Goal: Entertainment & Leisure: Consume media (video, audio)

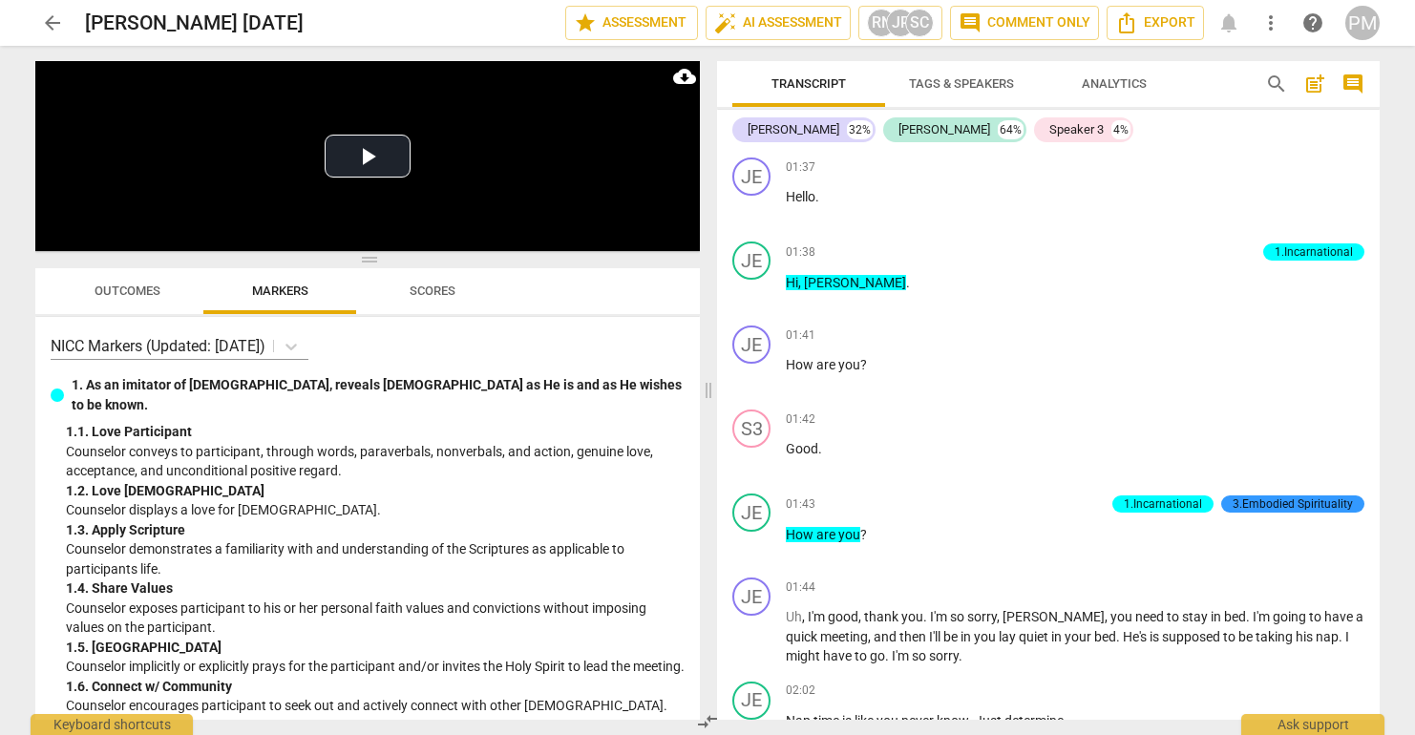
scroll to position [5164, 0]
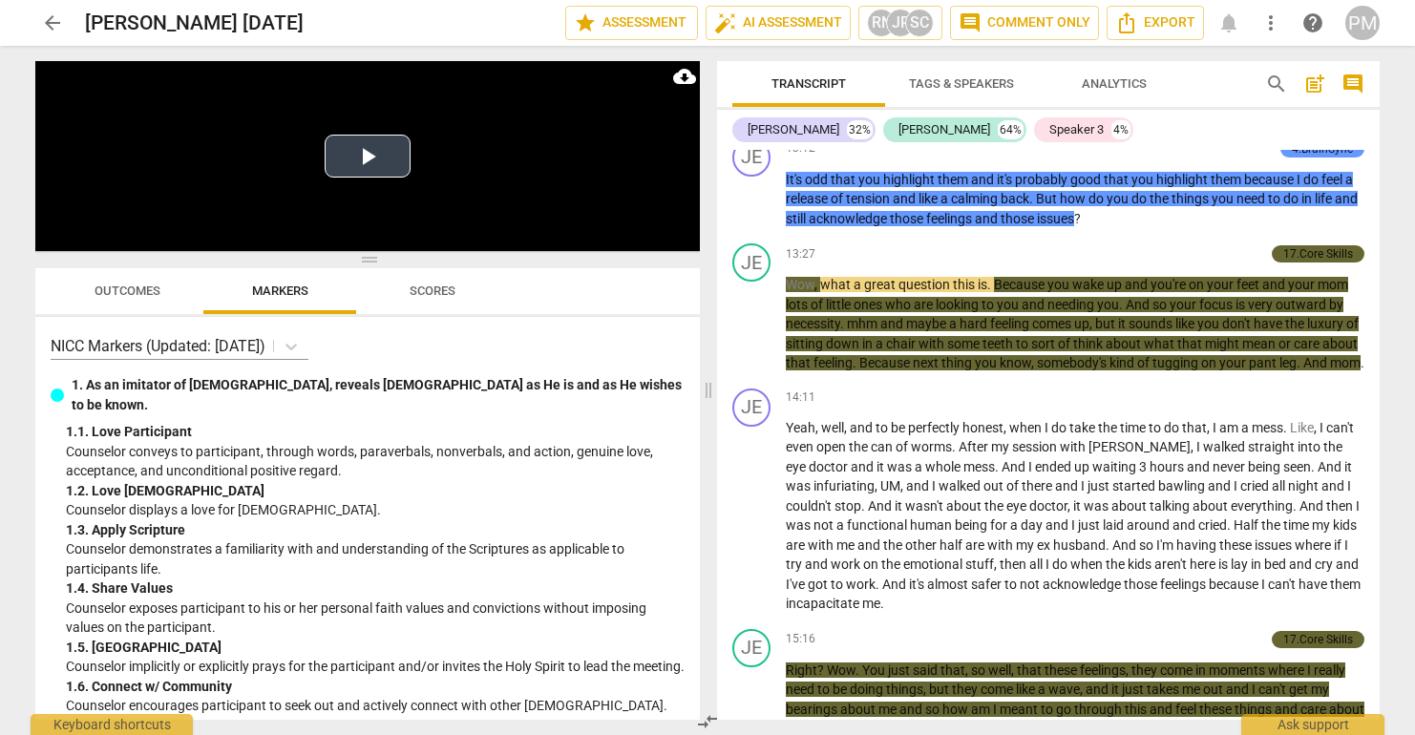
click at [343, 160] on button "Play Video" at bounding box center [368, 156] width 86 height 43
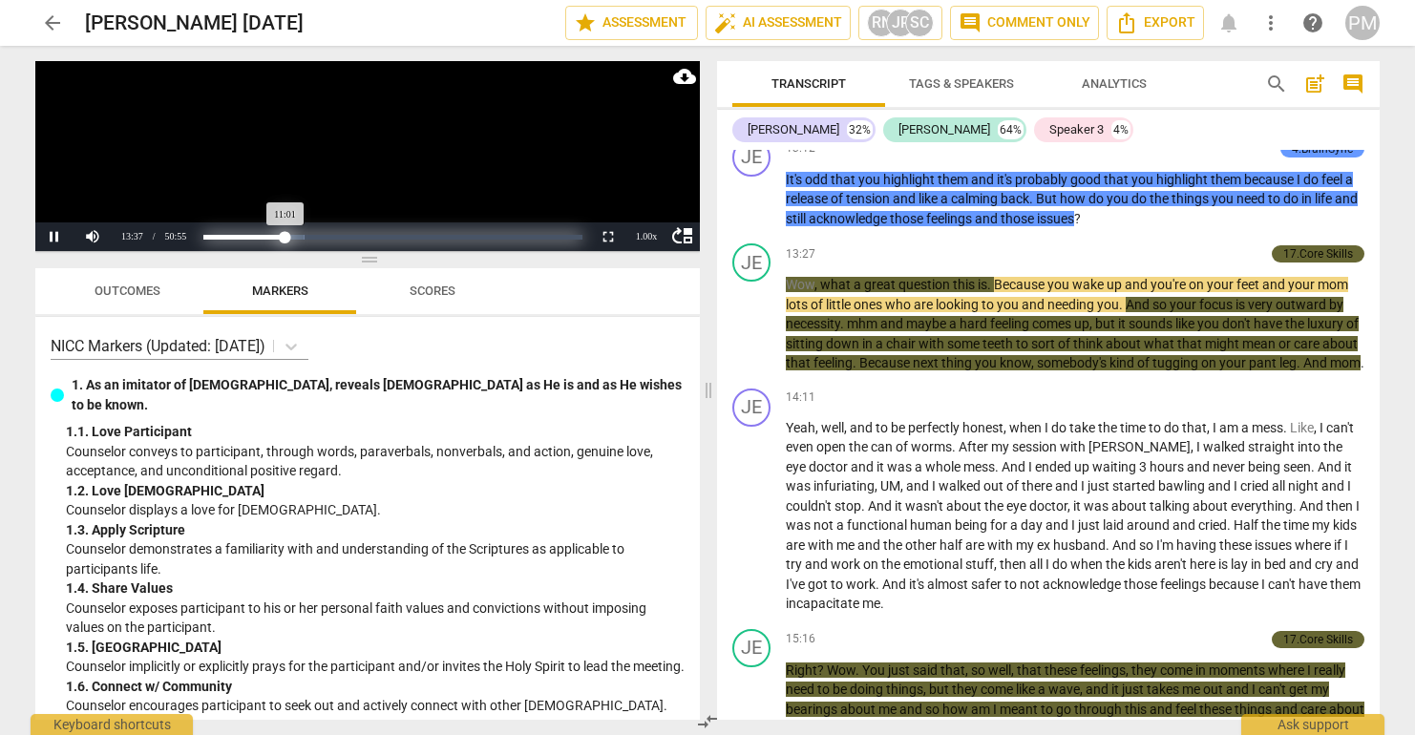
drag, startPoint x: 305, startPoint y: 239, endPoint x: 286, endPoint y: 237, distance: 19.2
click at [286, 237] on div "Progress : 21.66%" at bounding box center [244, 237] width 82 height 5
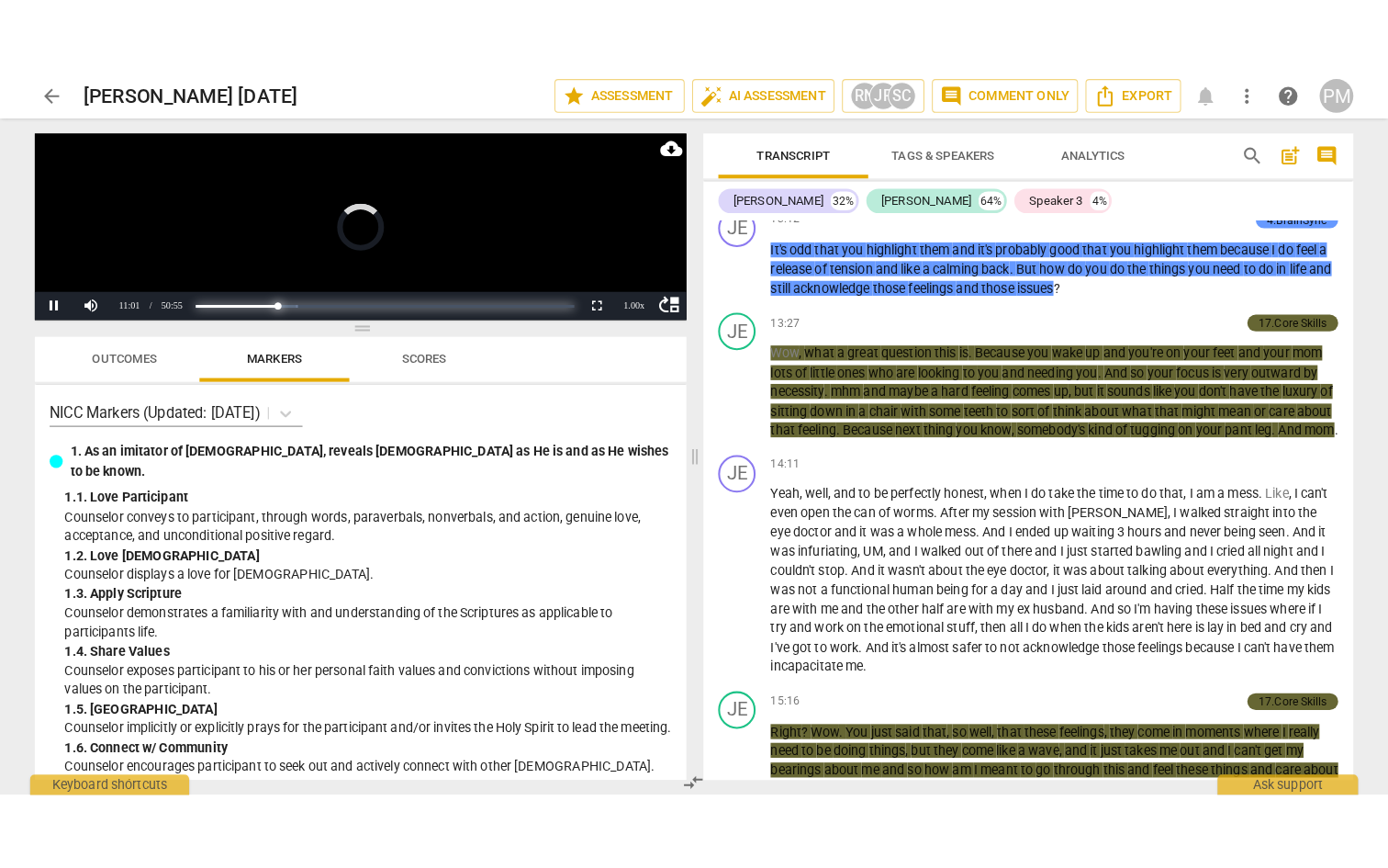
scroll to position [4343, 0]
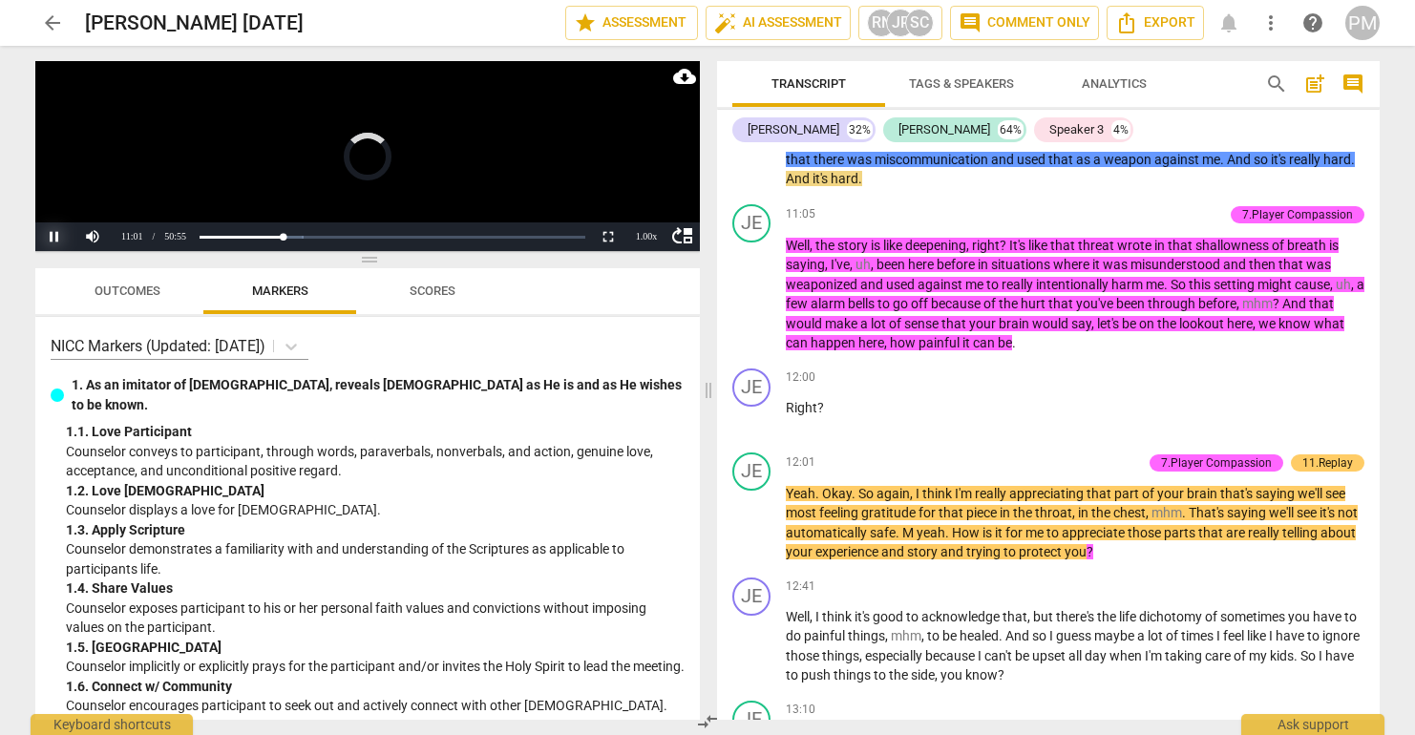
click at [52, 236] on button "Pause" at bounding box center [54, 237] width 38 height 29
click at [611, 240] on button "Non-Fullscreen" at bounding box center [608, 237] width 38 height 29
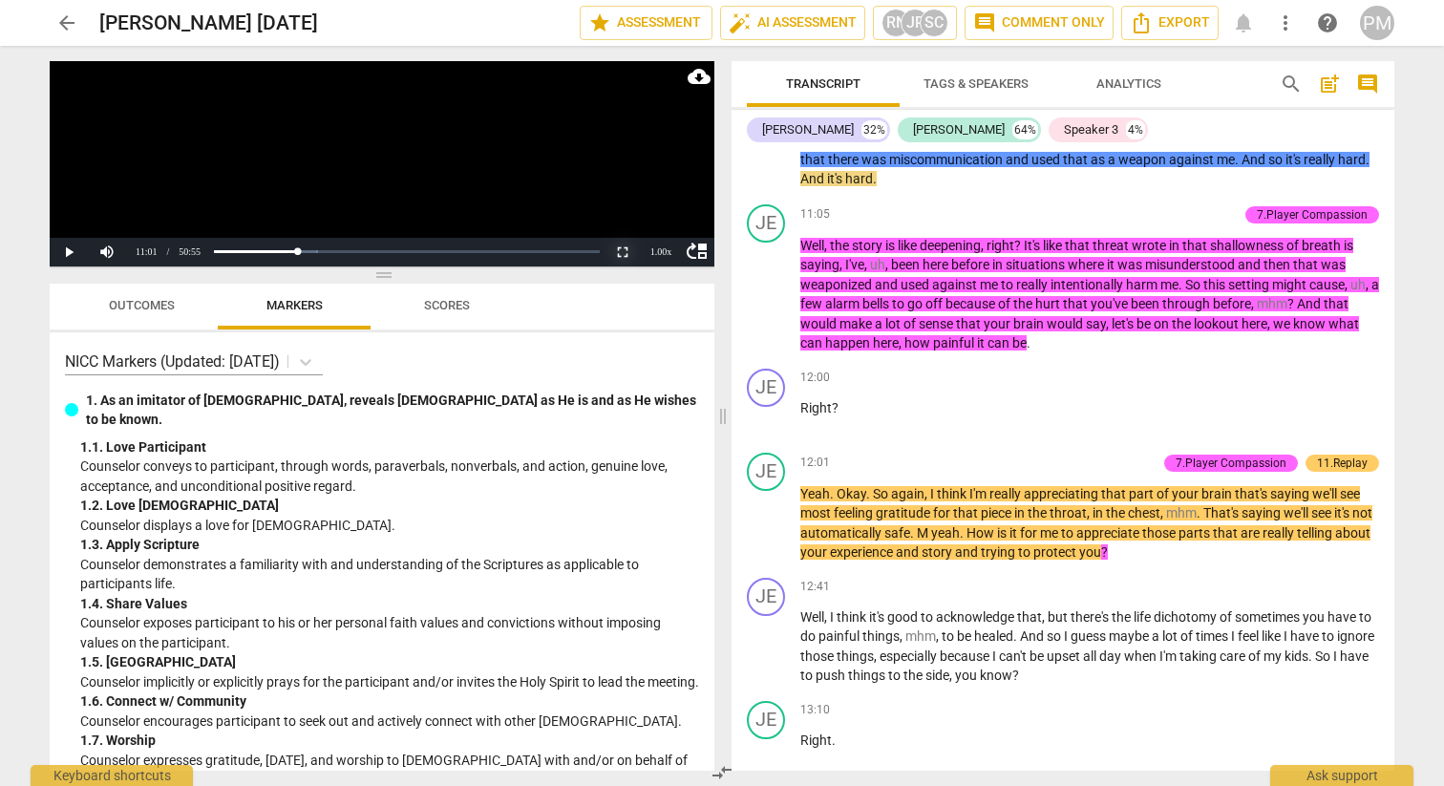
click at [627, 251] on button "Non-Fullscreen" at bounding box center [623, 252] width 38 height 29
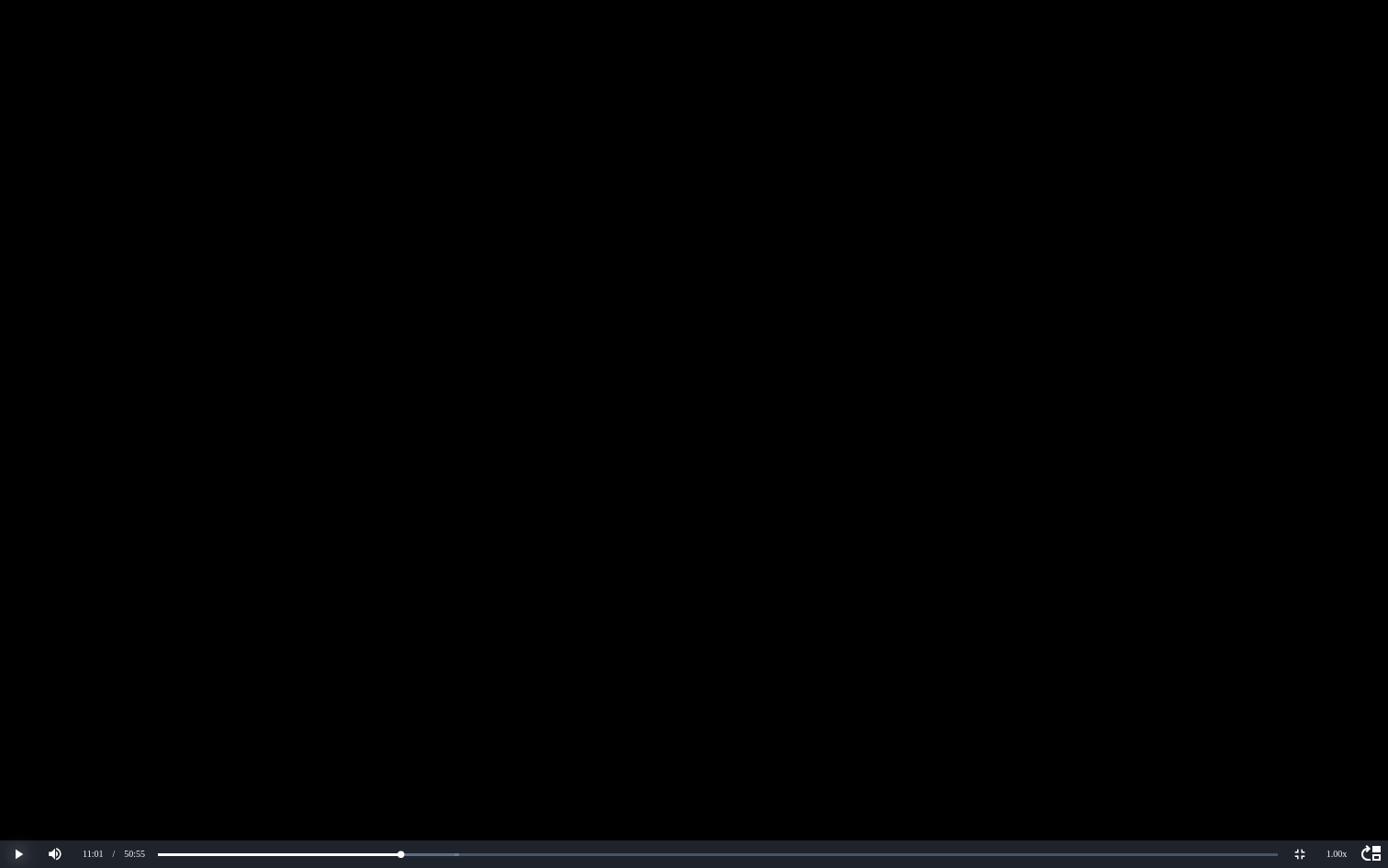
click at [18, 706] on button "Play" at bounding box center [18, 854] width 37 height 28
click at [18, 706] on button "Pause" at bounding box center [18, 854] width 37 height 28
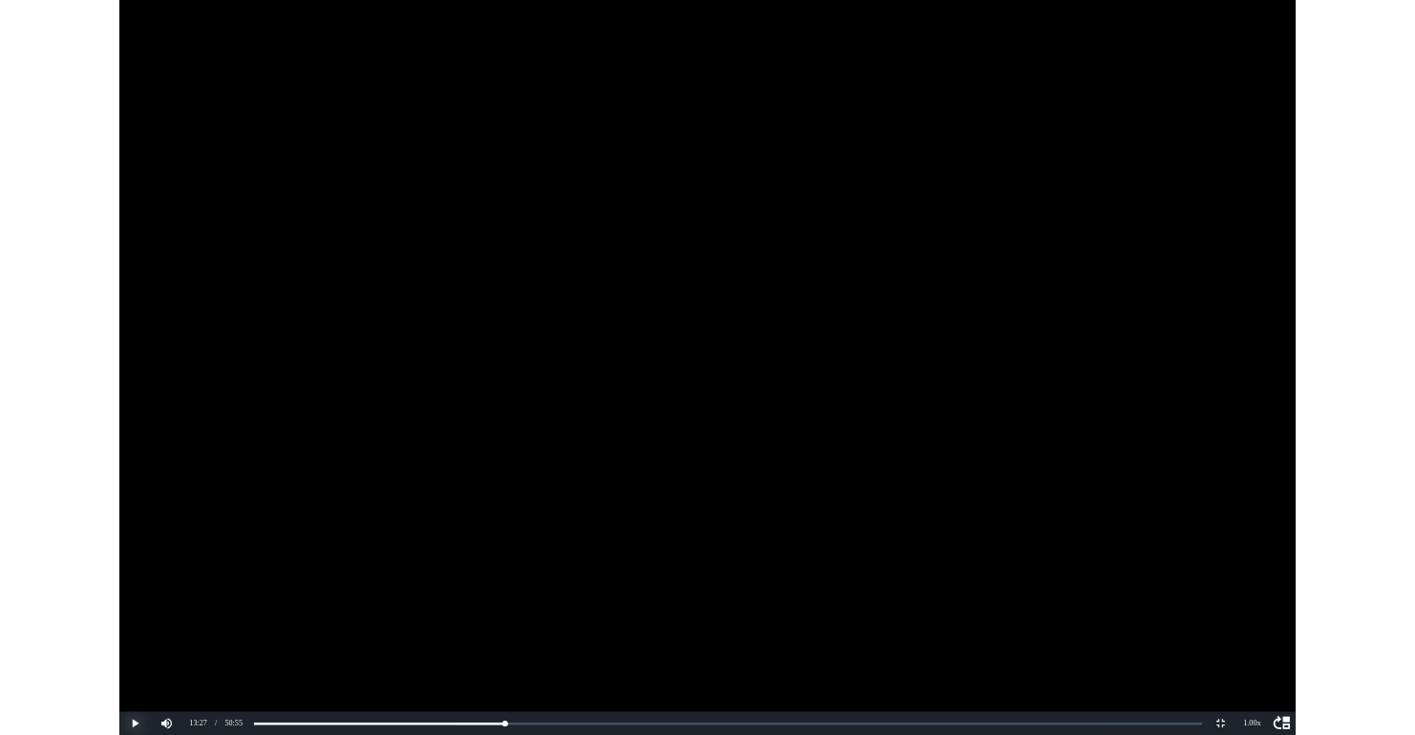
scroll to position [5270, 0]
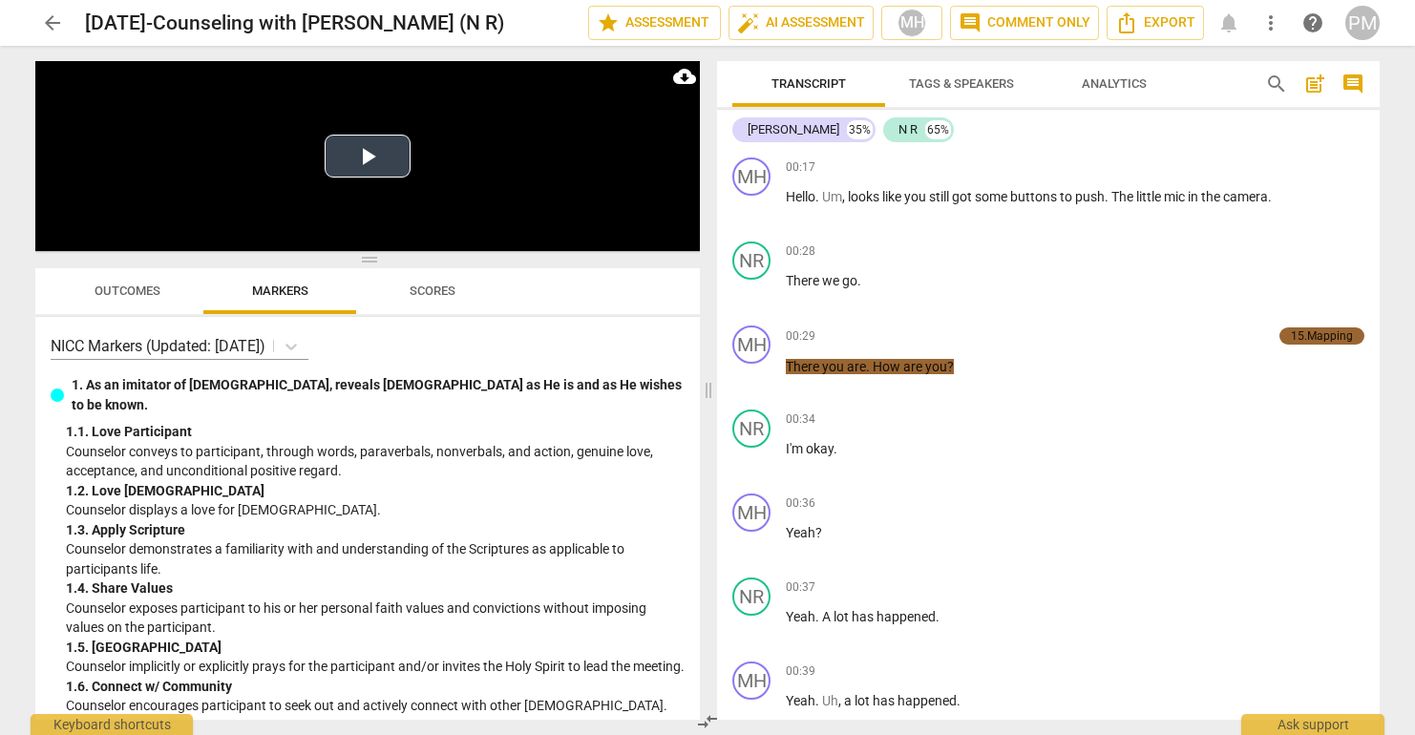
click at [351, 146] on button "Play Video" at bounding box center [368, 156] width 86 height 43
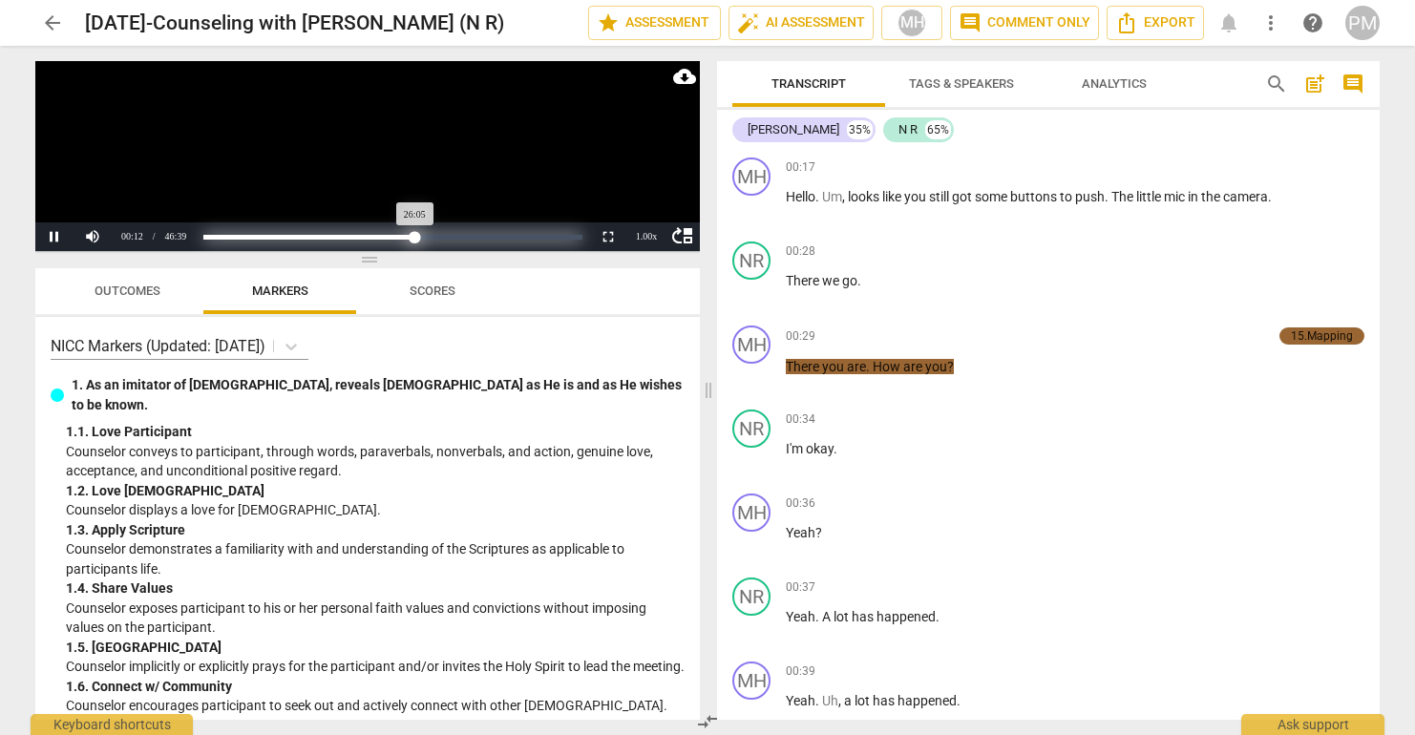
drag, startPoint x: 203, startPoint y: 236, endPoint x: 415, endPoint y: 236, distance: 212.0
click at [415, 236] on div "Progress : 55.92%" at bounding box center [309, 237] width 212 height 5
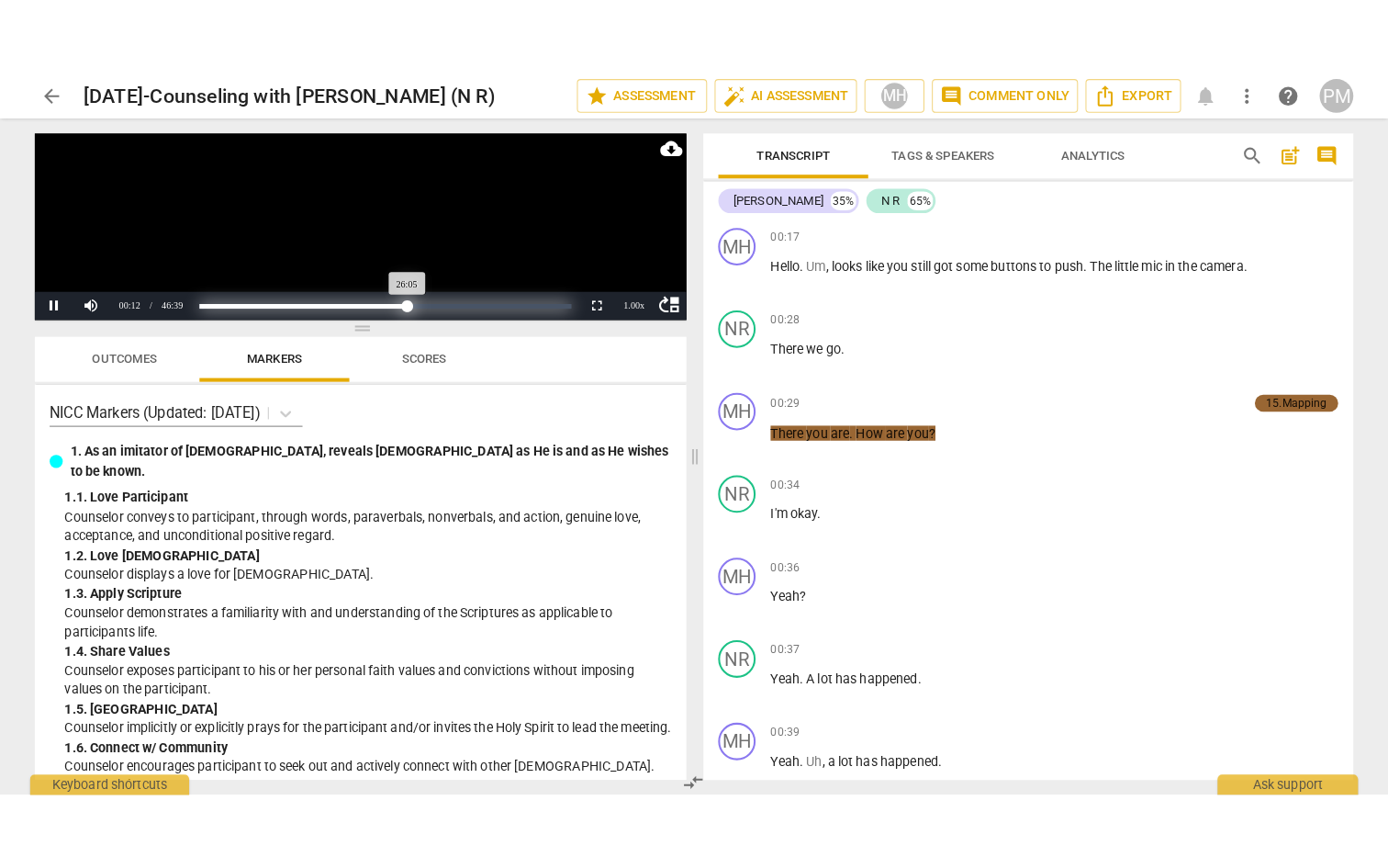
scroll to position [11627, 0]
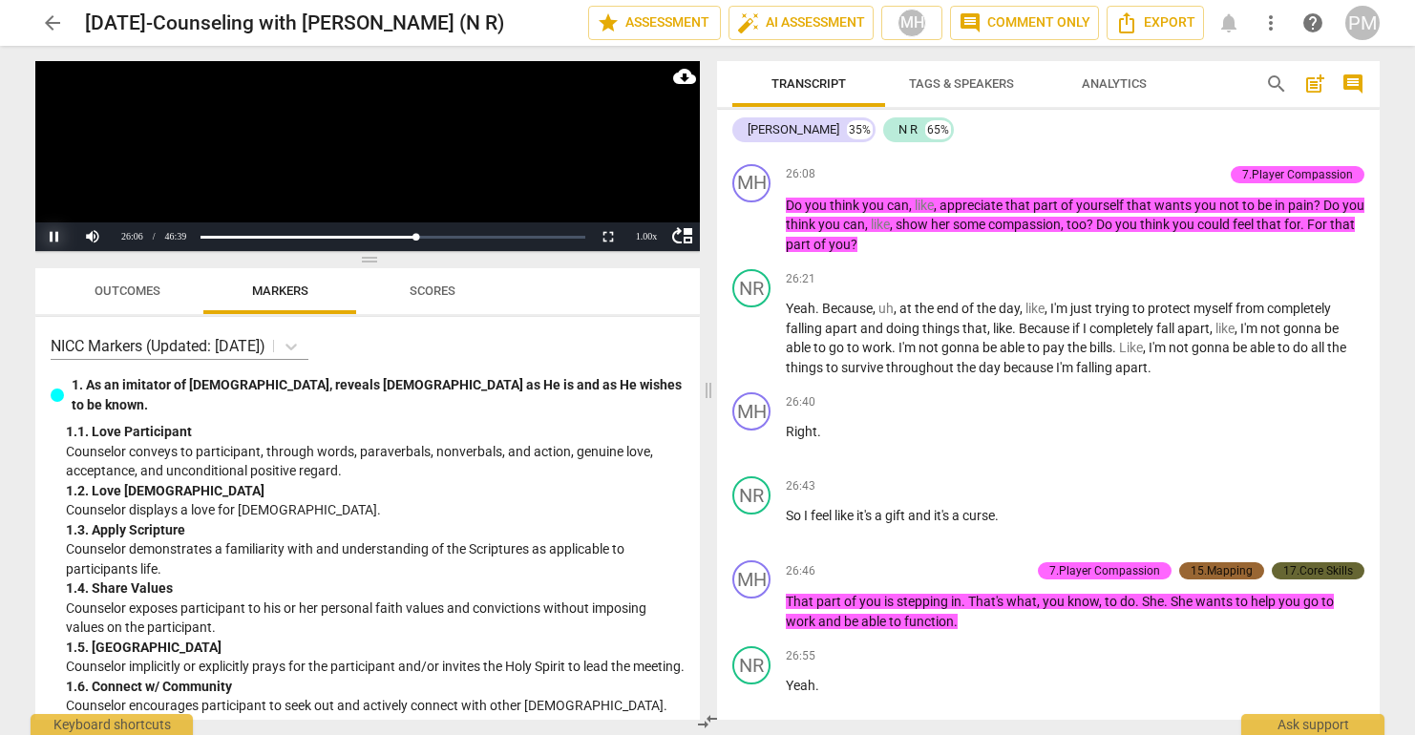
click at [57, 234] on button "Pause" at bounding box center [54, 237] width 38 height 29
click at [612, 236] on button "Non-Fullscreen" at bounding box center [608, 237] width 38 height 29
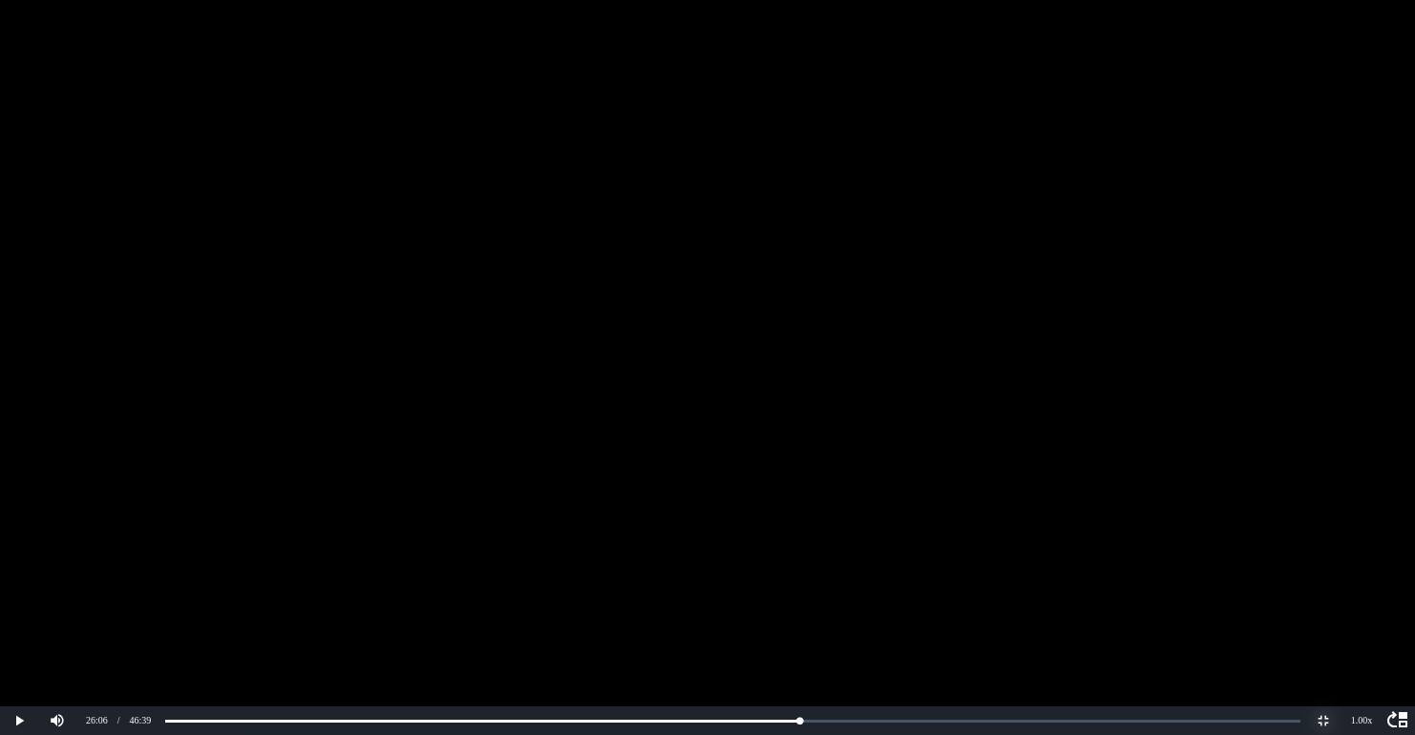
click at [1324, 716] on button "Non-Fullscreen" at bounding box center [1324, 721] width 38 height 29
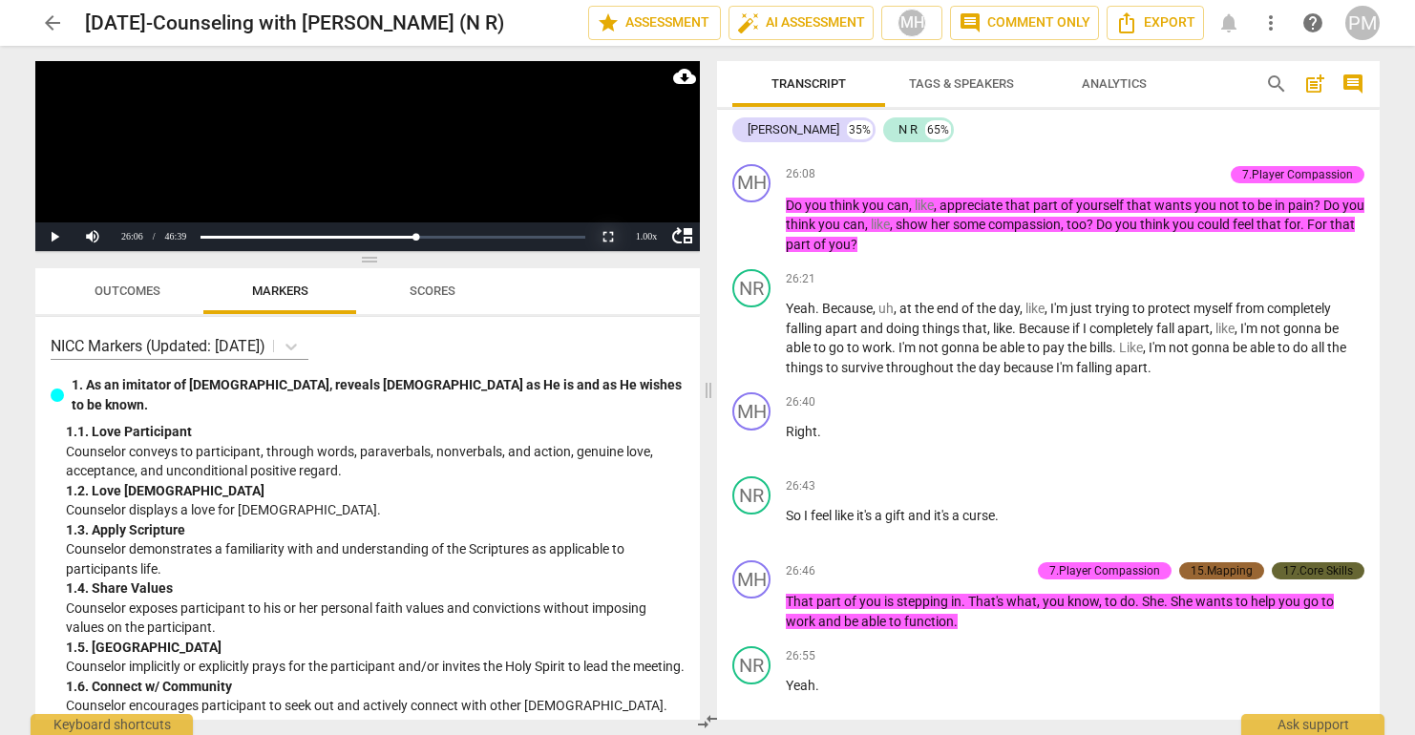
click at [609, 237] on button "Non-Fullscreen" at bounding box center [608, 237] width 38 height 29
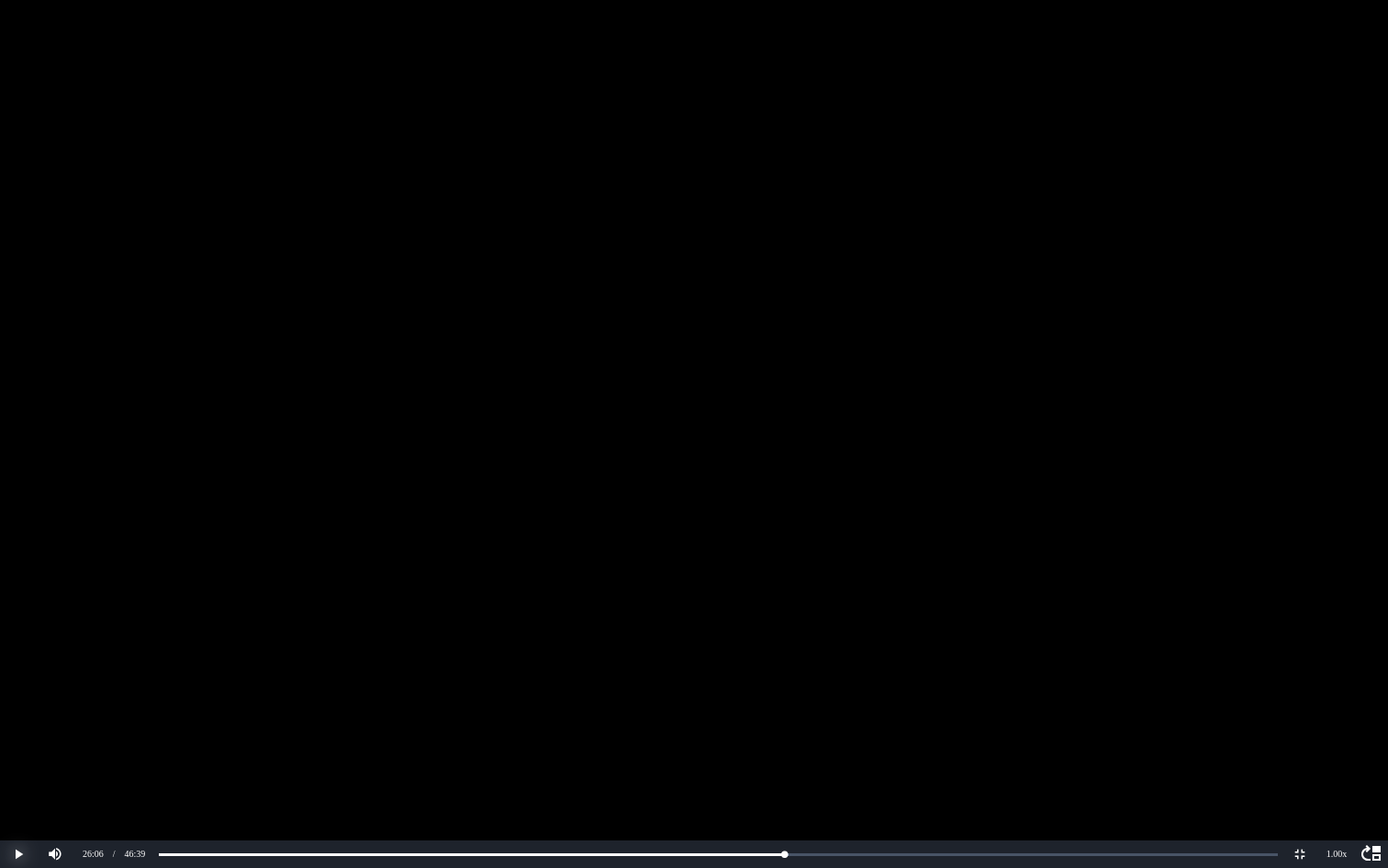
click at [26, 706] on button "Play" at bounding box center [18, 854] width 37 height 28
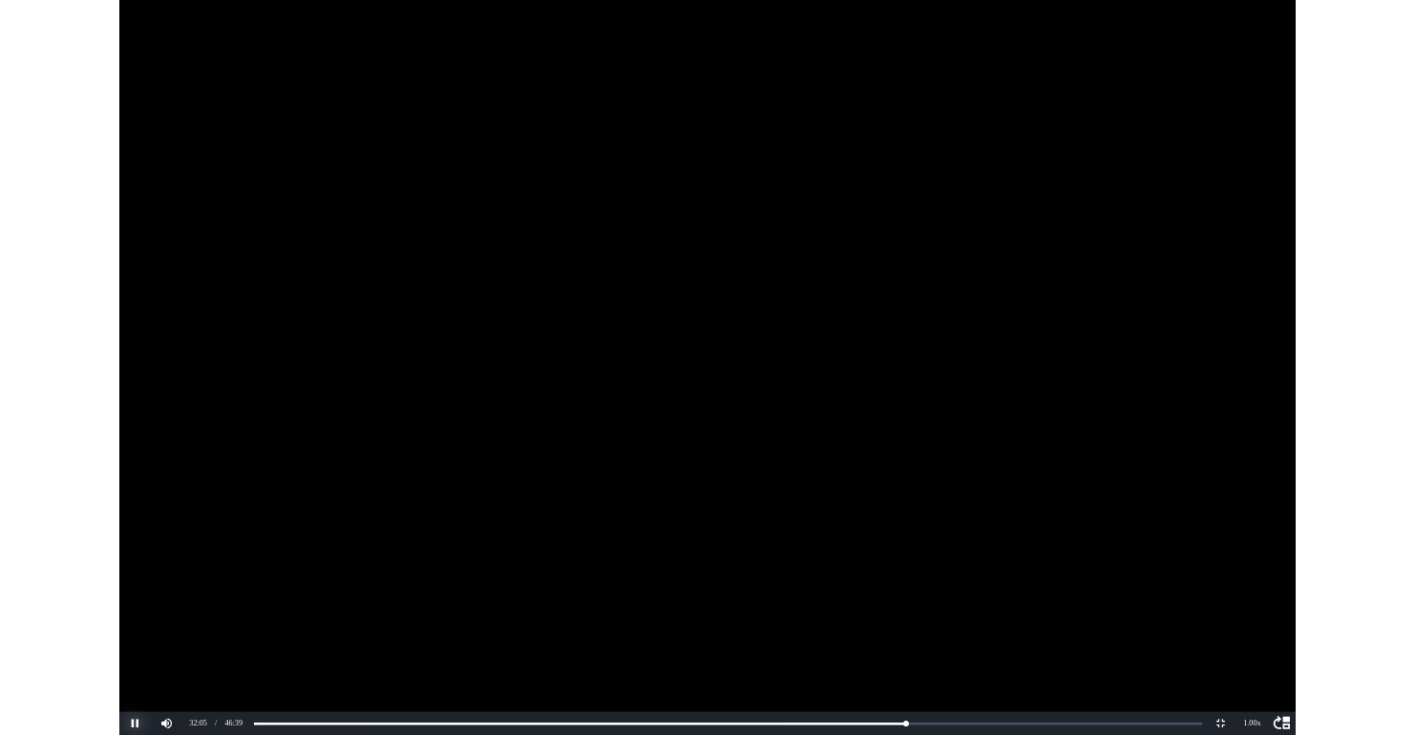
scroll to position [15263, 0]
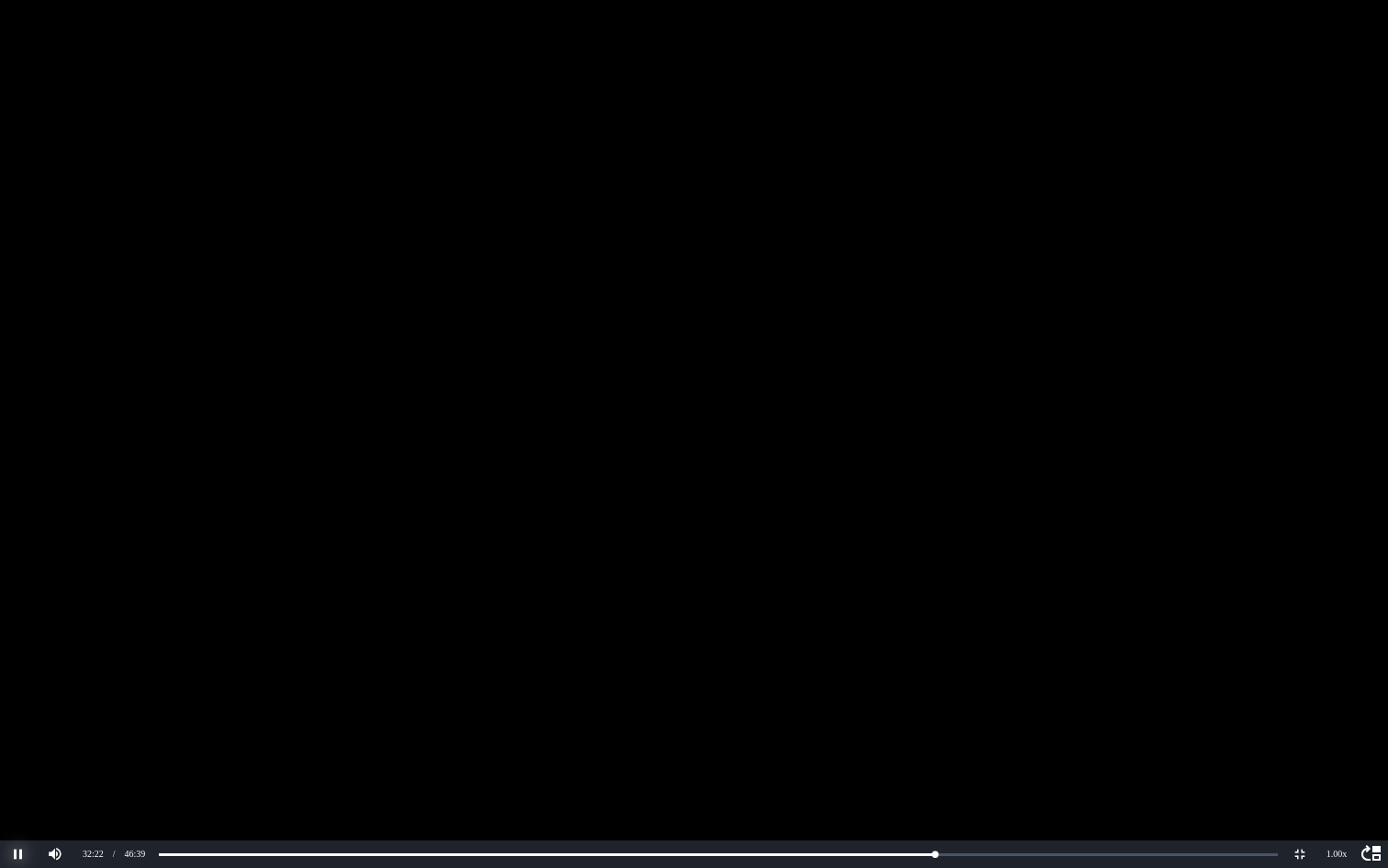
click at [14, 706] on button "Pause" at bounding box center [18, 854] width 37 height 28
